Goal: Task Accomplishment & Management: Manage account settings

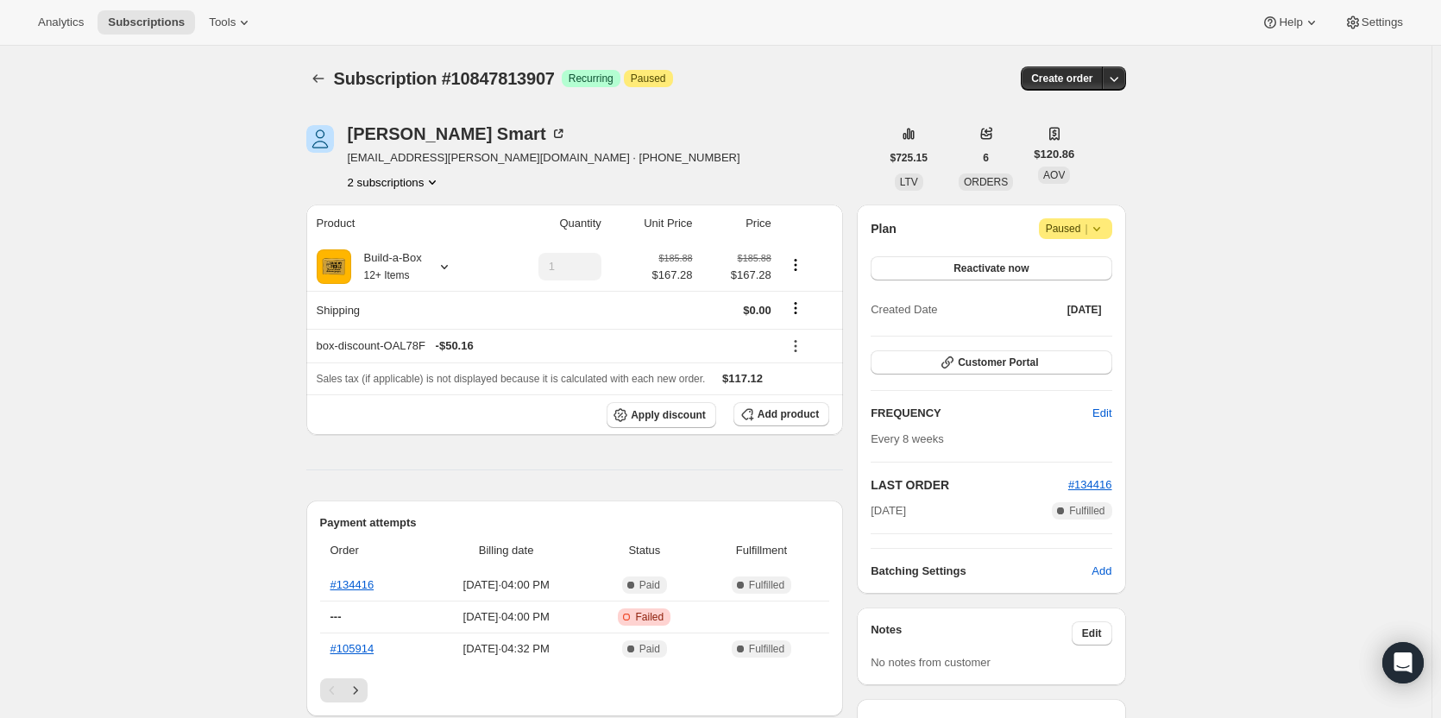
click at [391, 186] on button "2 subscriptions" at bounding box center [395, 181] width 94 height 17
click at [386, 237] on span "12476055827" at bounding box center [373, 243] width 69 height 13
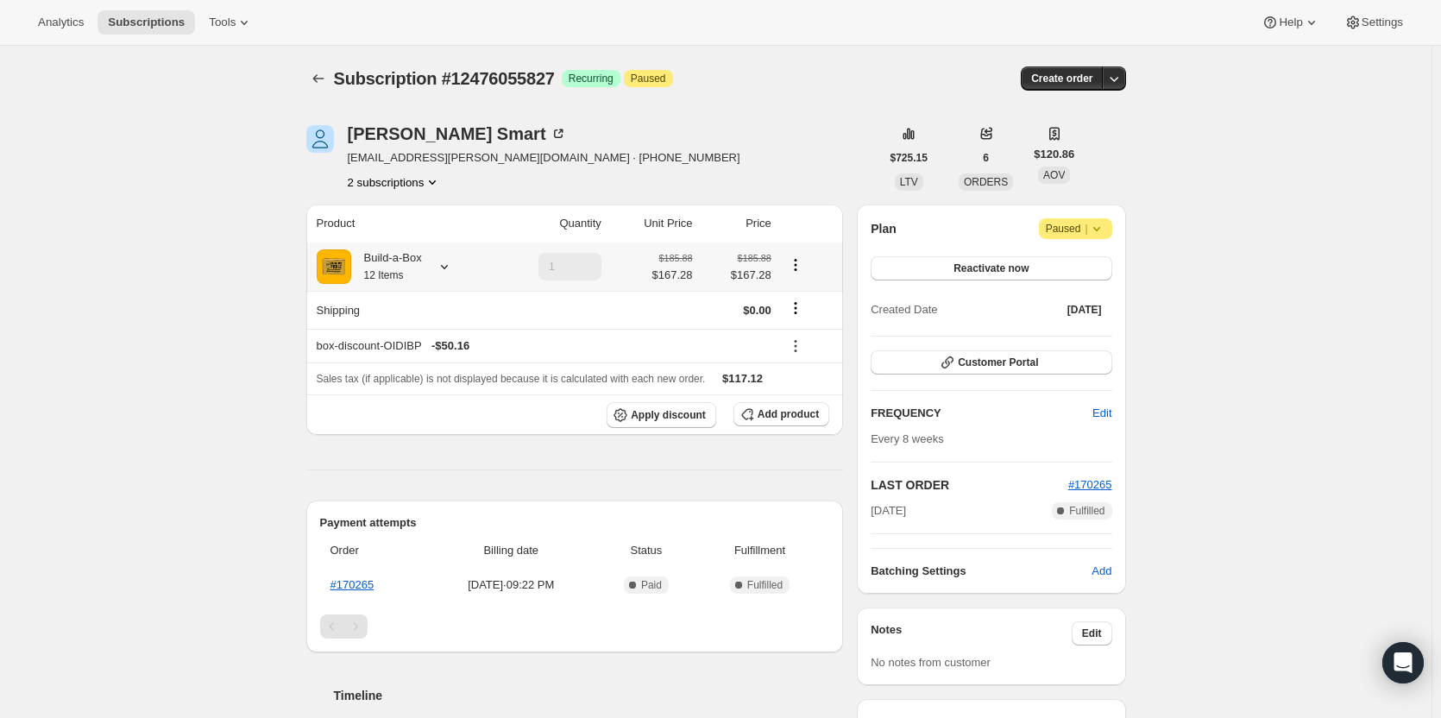
click at [422, 270] on div "Build-a-Box 12 Items" at bounding box center [386, 266] width 71 height 35
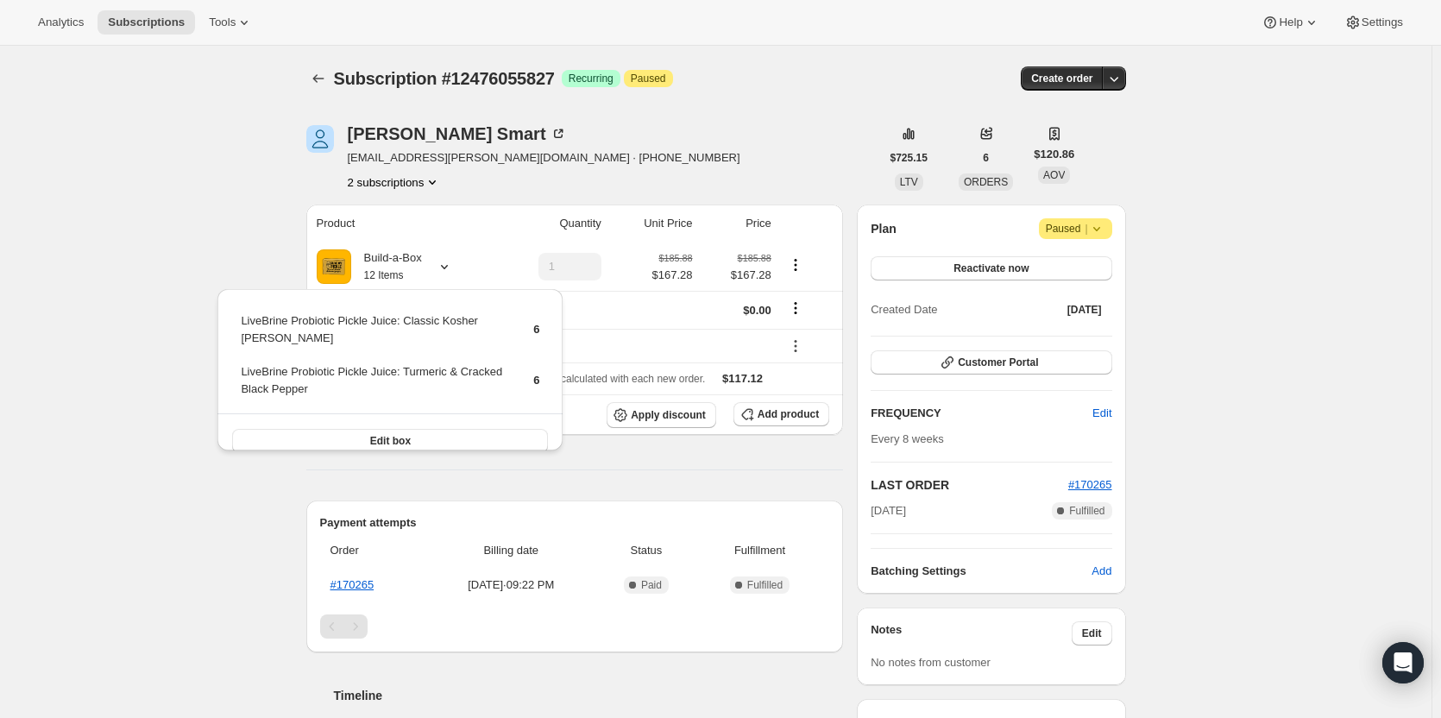
click at [193, 231] on div "Subscription #12476055827. This page is ready Subscription #12476055827 Success…" at bounding box center [715, 619] width 1431 height 1146
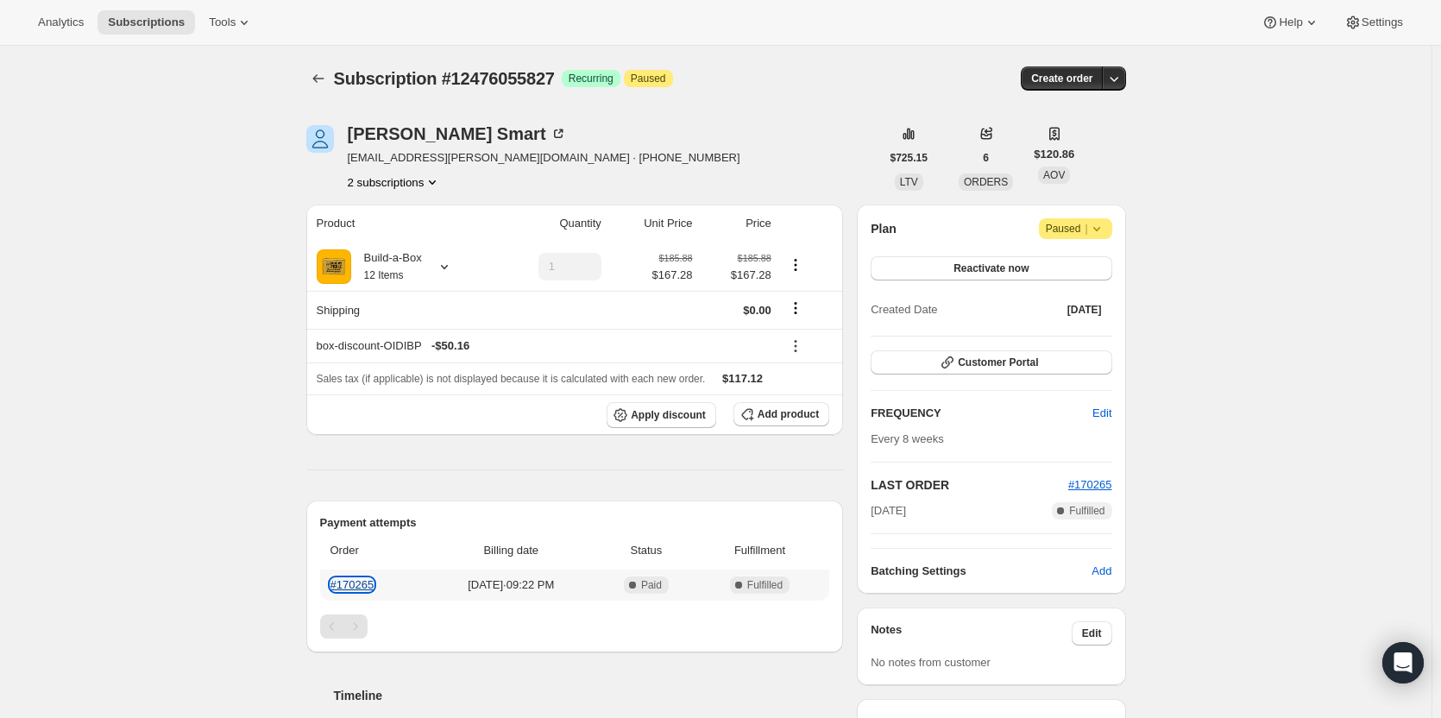
click at [363, 587] on link "#170265" at bounding box center [352, 584] width 44 height 13
click at [450, 273] on icon at bounding box center [444, 266] width 17 height 17
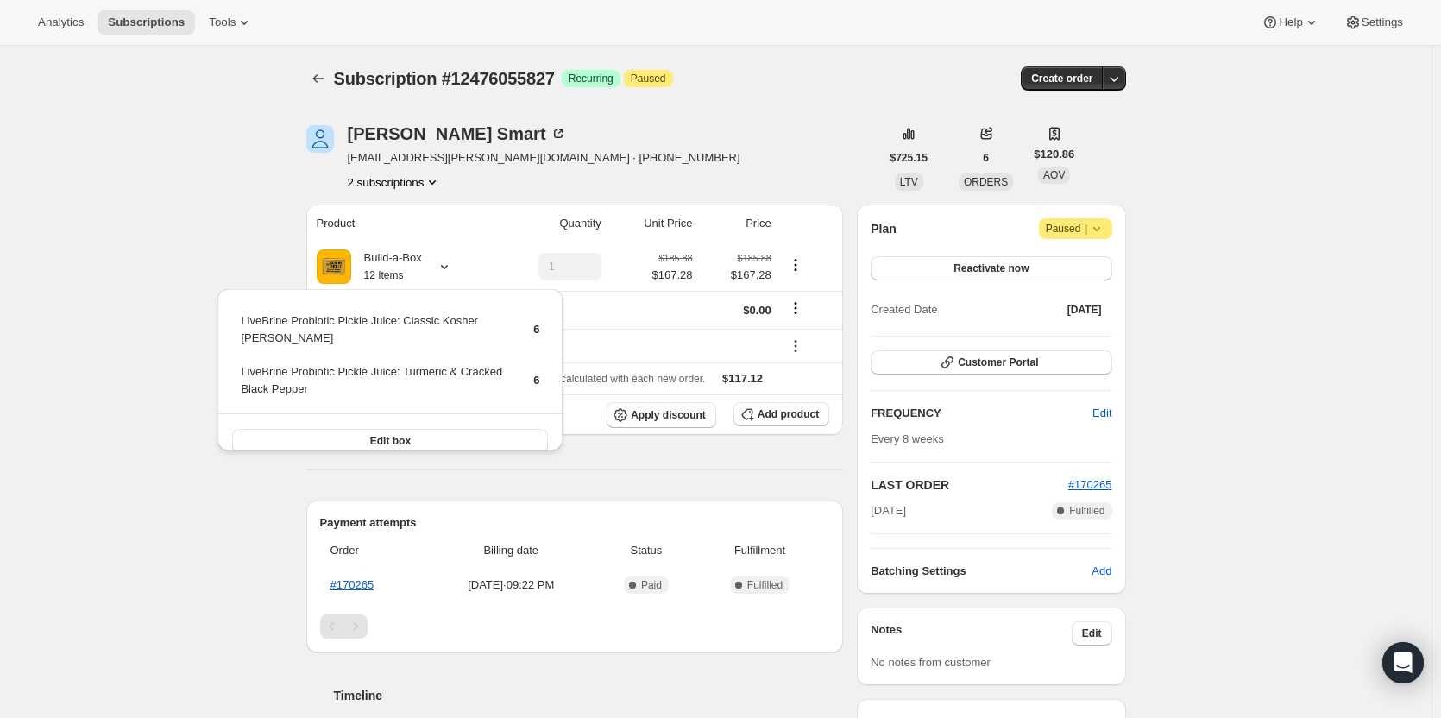
click at [116, 300] on div "Subscription #12476055827. This page is ready Subscription #12476055827 Success…" at bounding box center [715, 619] width 1431 height 1146
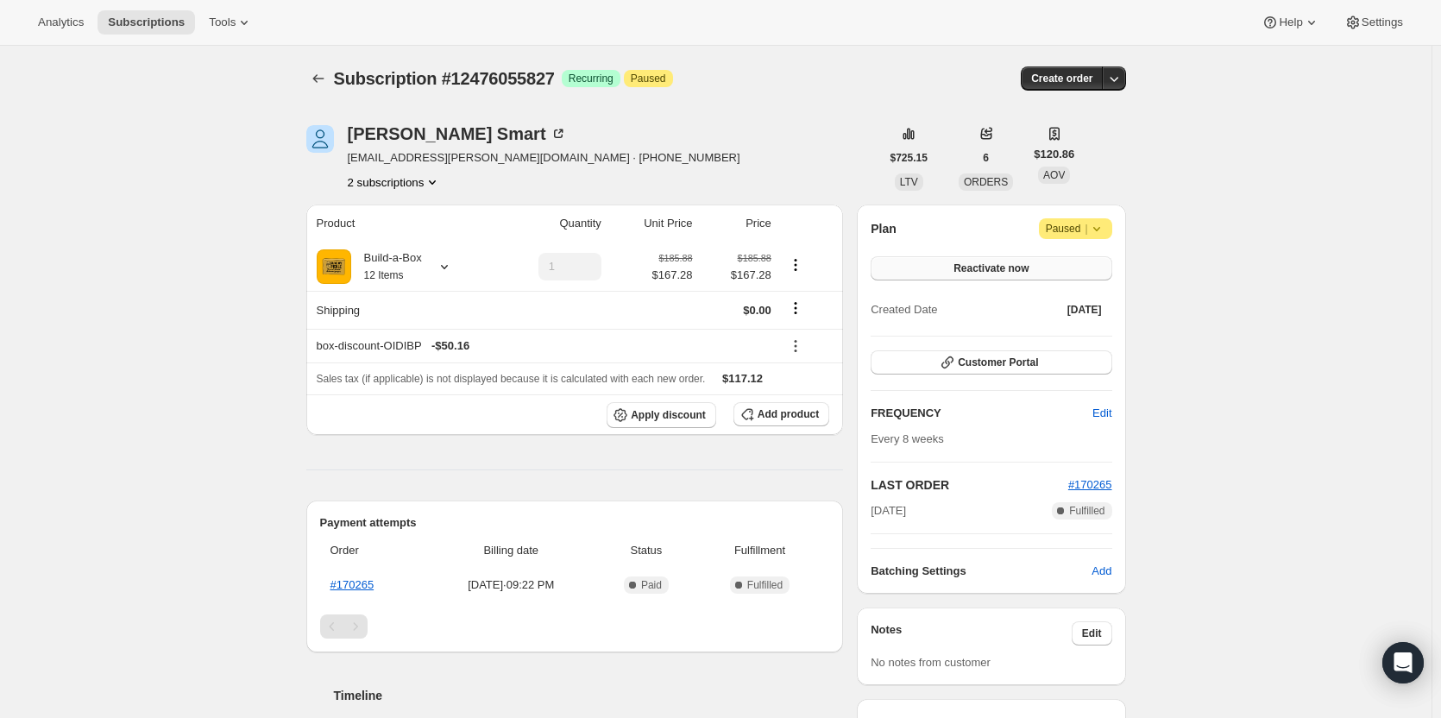
click at [1005, 272] on span "Reactivate now" at bounding box center [990, 268] width 75 height 14
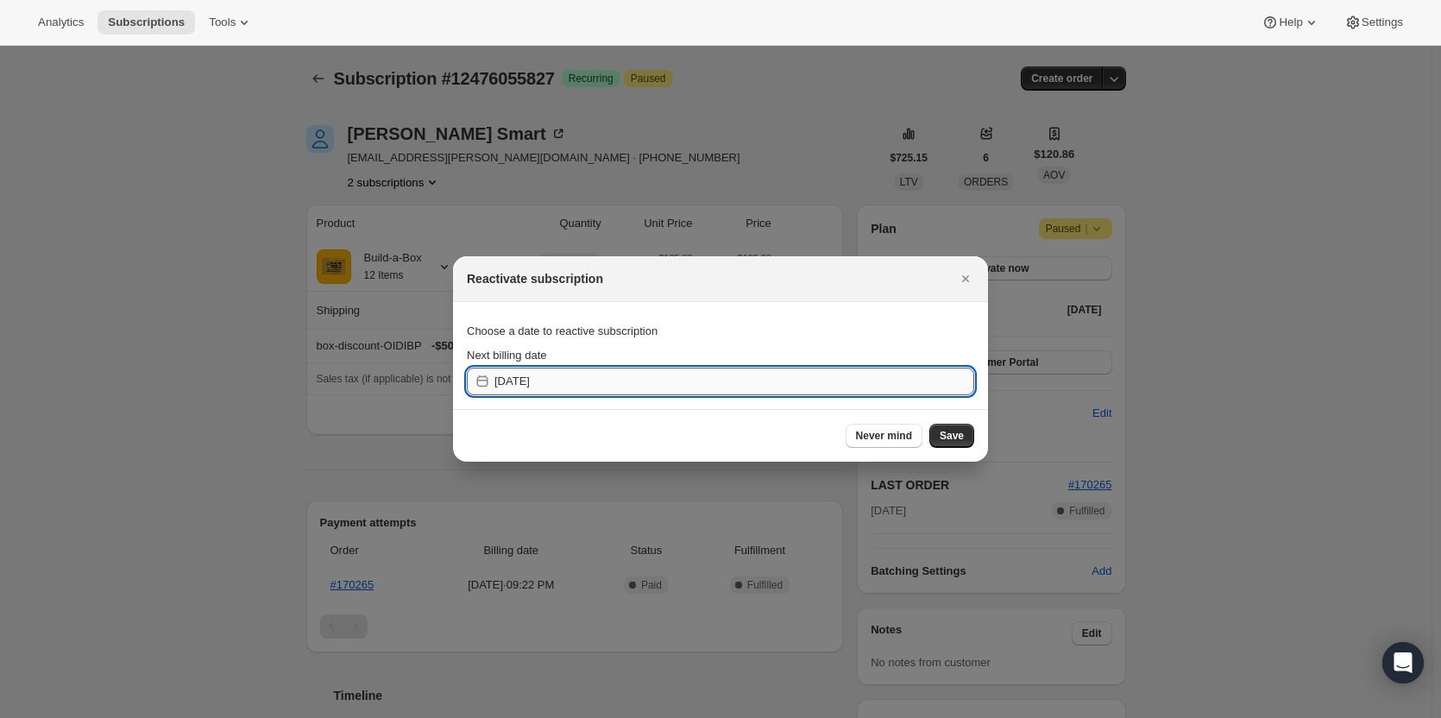
click at [556, 380] on input "[DATE]" at bounding box center [734, 381] width 480 height 28
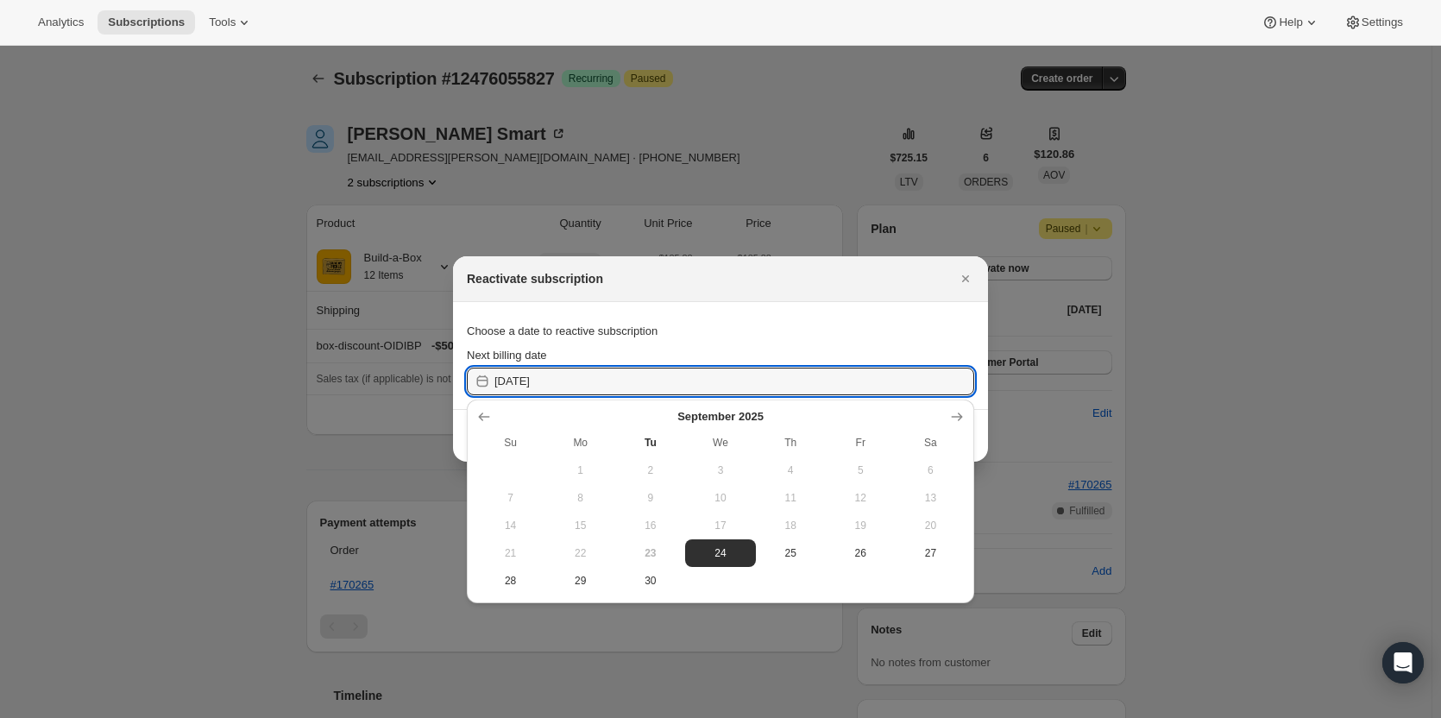
click at [725, 565] on button "24" at bounding box center [720, 553] width 70 height 28
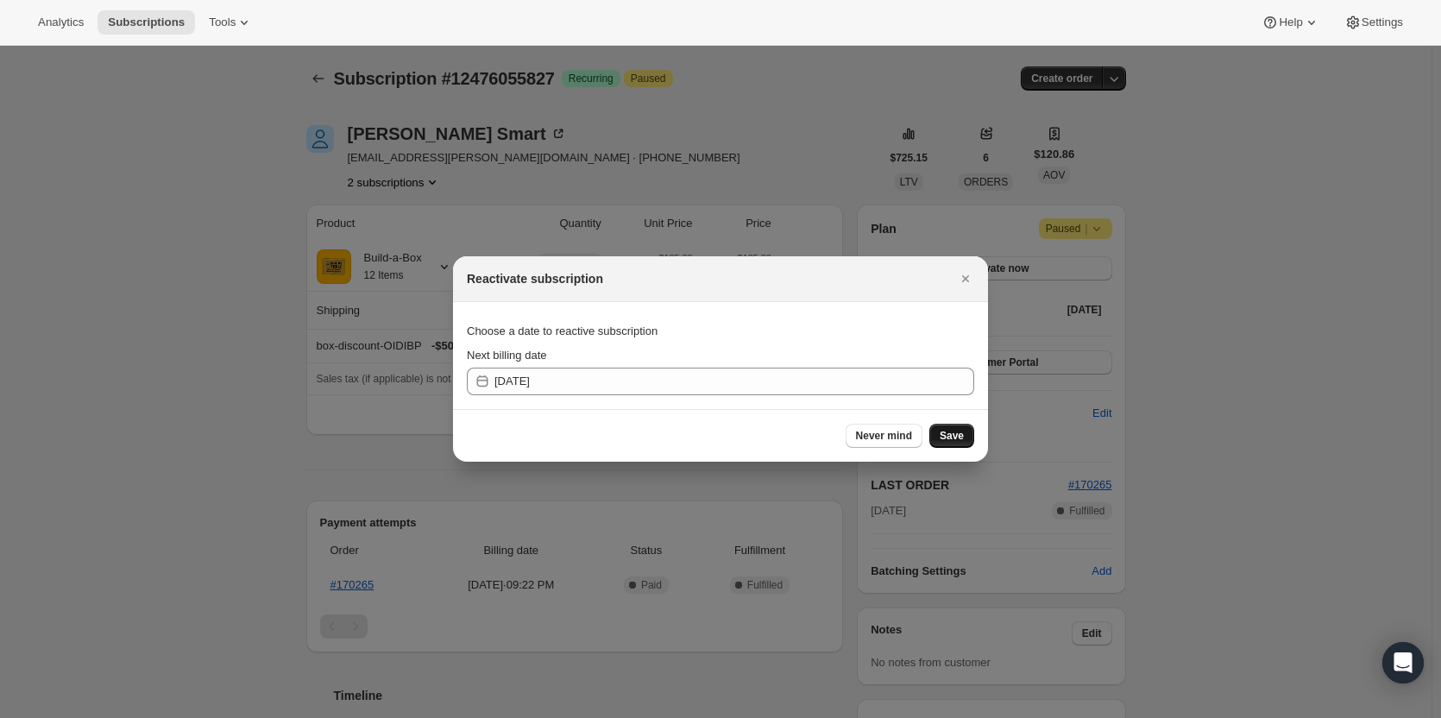
click at [958, 435] on span "Save" at bounding box center [951, 436] width 24 height 14
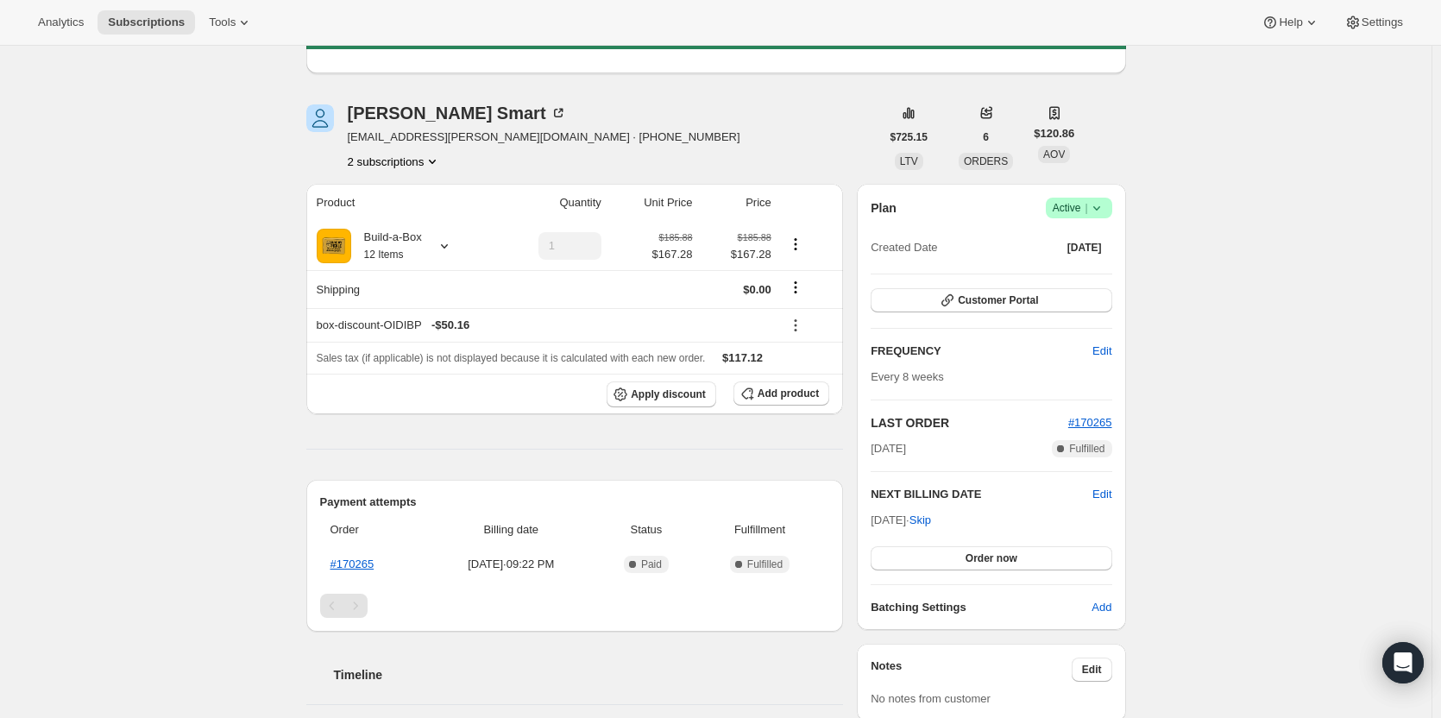
scroll to position [173, 0]
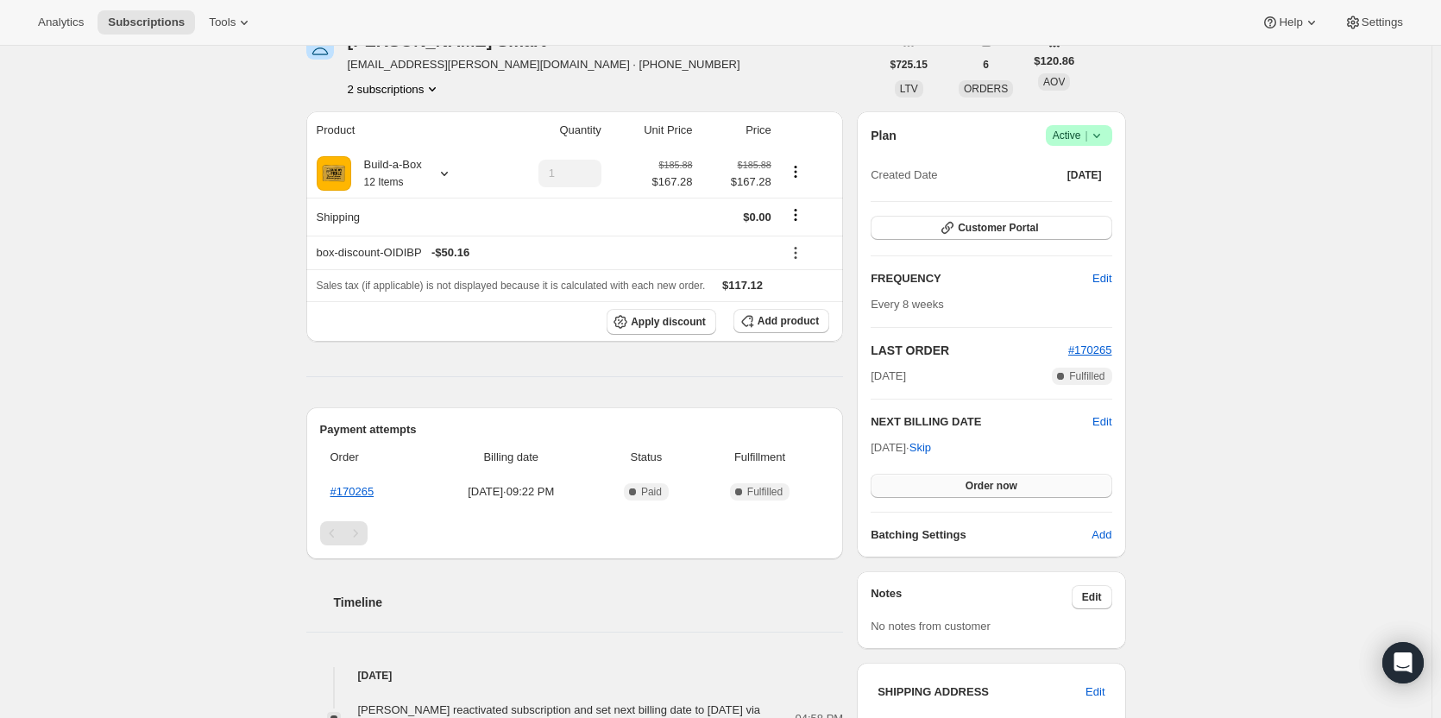
click at [1003, 487] on span "Order now" at bounding box center [991, 486] width 52 height 14
click at [987, 487] on span "Click to confirm" at bounding box center [990, 486] width 78 height 14
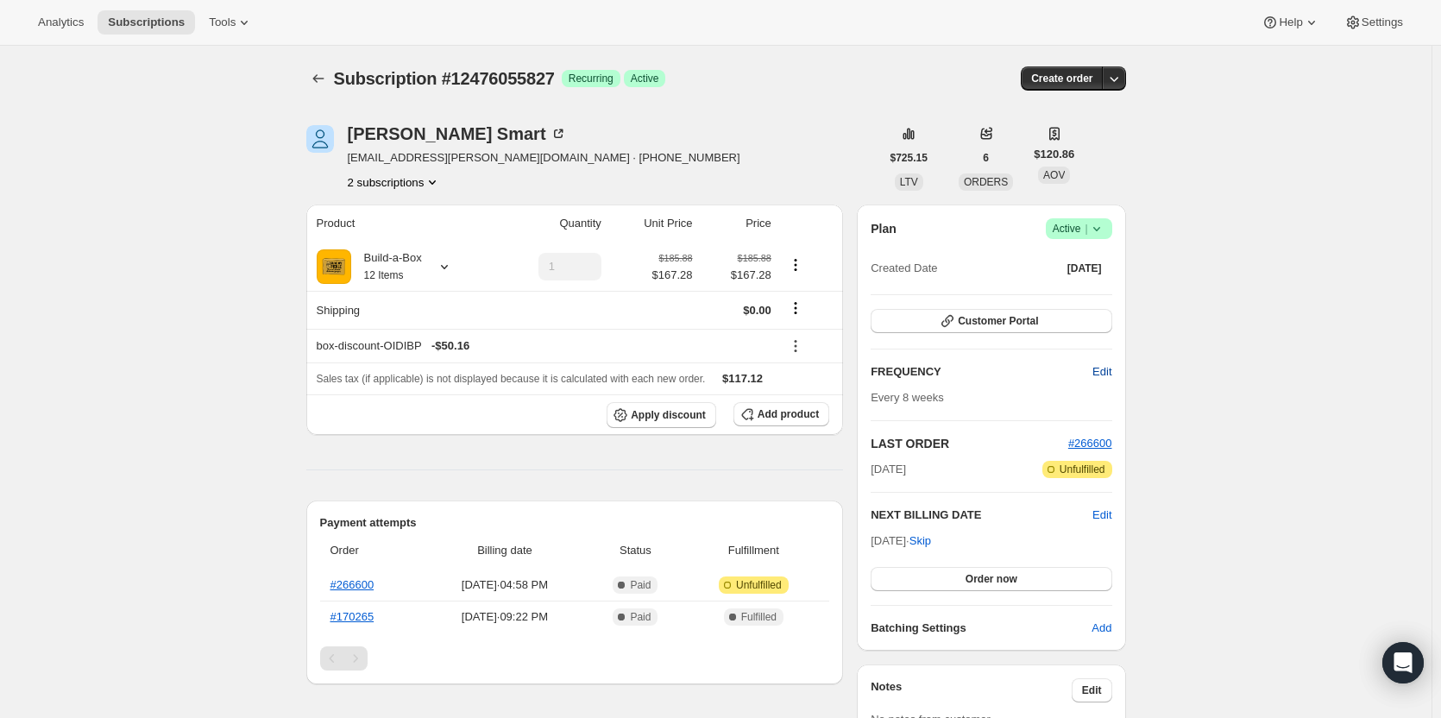
click at [1108, 376] on span "Edit" at bounding box center [1101, 371] width 19 height 17
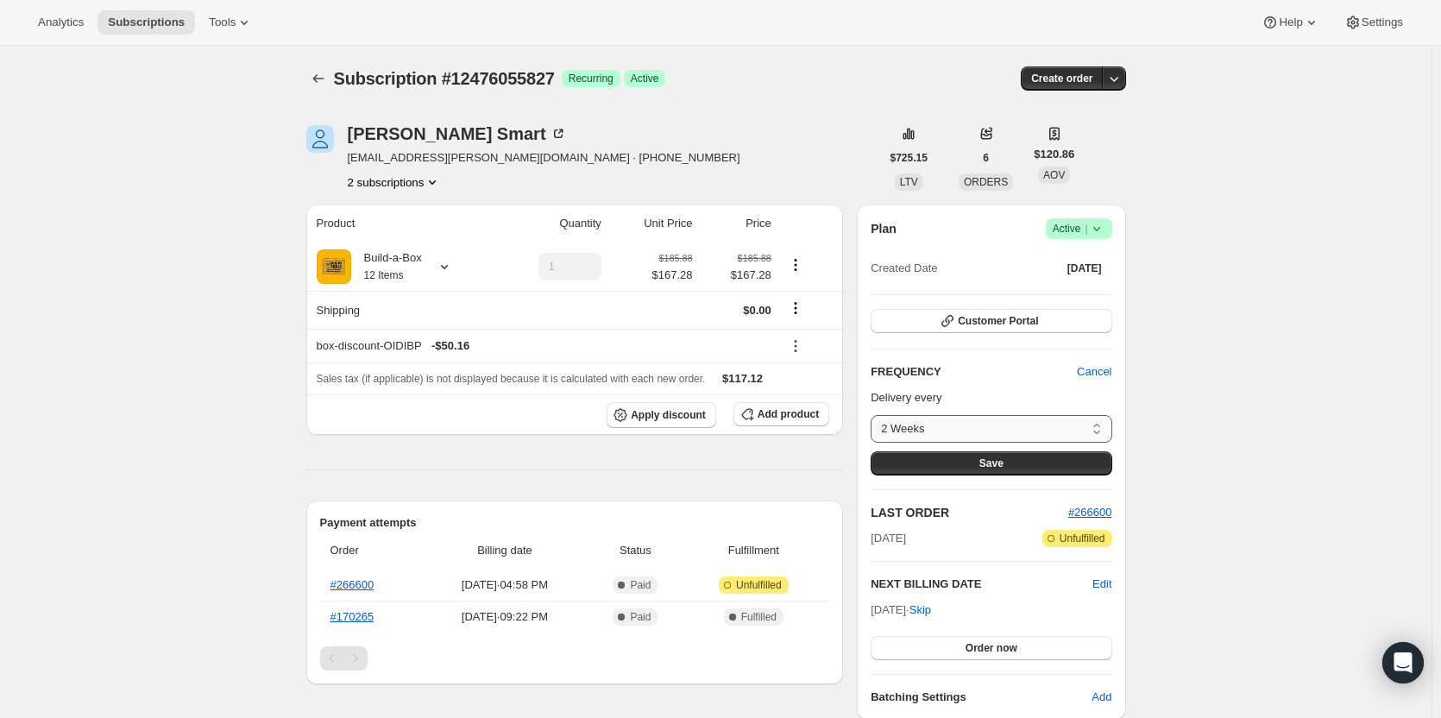
click at [999, 421] on select "2 Weeks 4 Weeks 6 Weeks 8 Weeks Custom..." at bounding box center [990, 429] width 241 height 28
select select "custom"
click at [875, 415] on select "2 Weeks 4 Weeks 6 Weeks 8 Weeks Custom..." at bounding box center [990, 429] width 241 height 28
select select "MONTH"
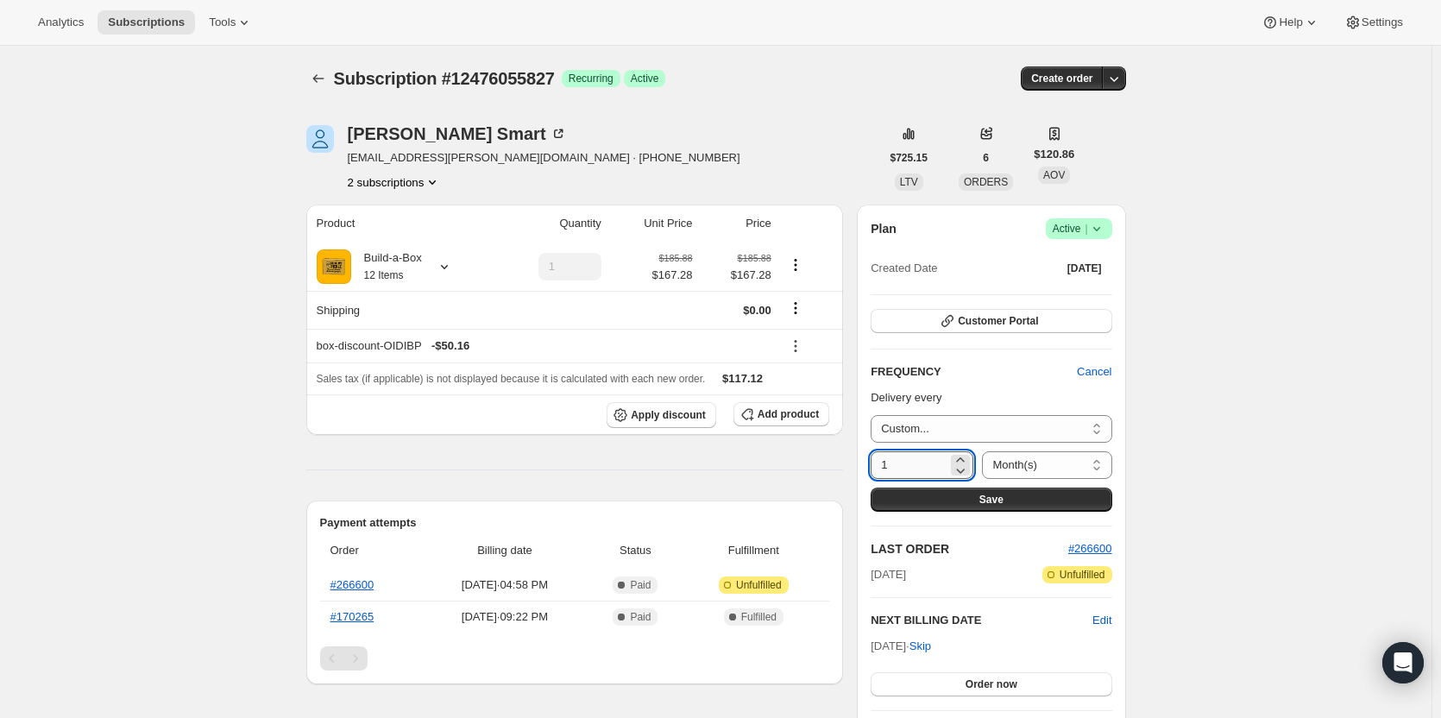
click at [938, 463] on input "1" at bounding box center [908, 465] width 77 height 28
type input "2"
type input "3"
type input "4"
click at [1026, 505] on button "Save" at bounding box center [990, 499] width 241 height 24
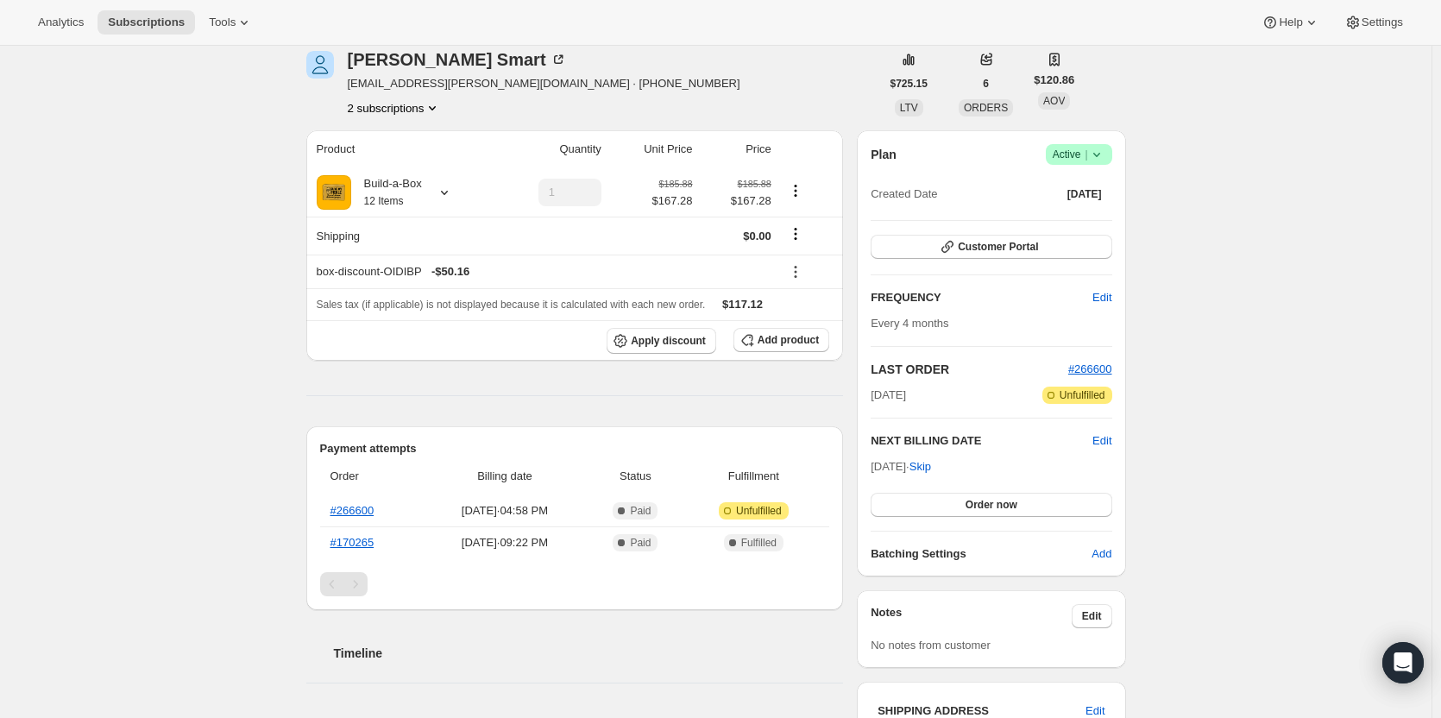
scroll to position [173, 0]
click at [361, 506] on link "#266600" at bounding box center [352, 508] width 44 height 13
